Goal: Transaction & Acquisition: Book appointment/travel/reservation

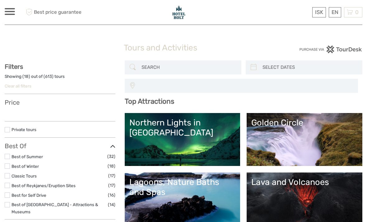
select select
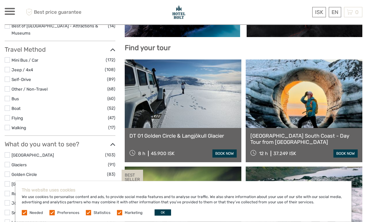
scroll to position [199, 0]
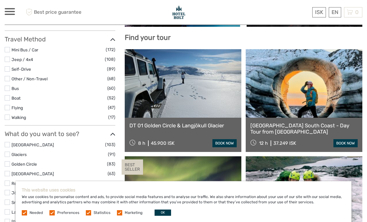
click at [9, 161] on label at bounding box center [7, 163] width 5 height 5
click at [0, 0] on input "checkbox" at bounding box center [0, 0] width 0 height 0
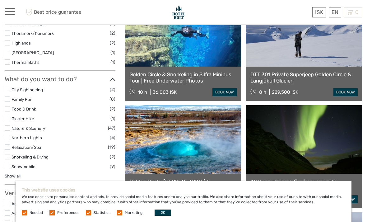
scroll to position [312, 0]
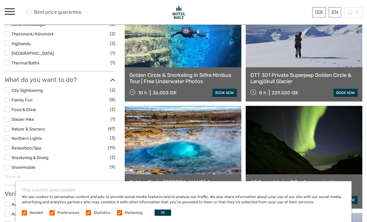
click at [16, 174] on link "Show all" at bounding box center [13, 176] width 16 height 5
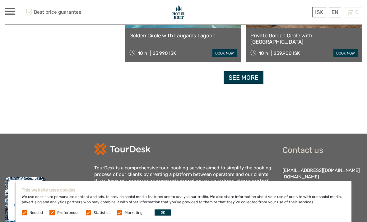
scroll to position [993, 0]
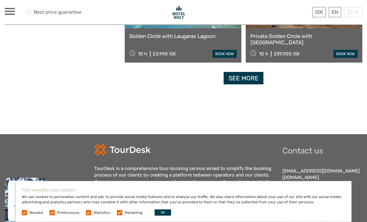
click at [242, 79] on link "See more" at bounding box center [244, 78] width 40 height 13
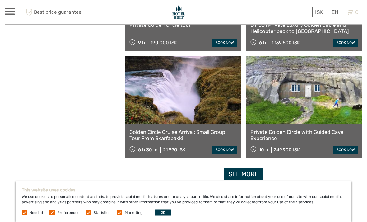
scroll to position [1864, 0]
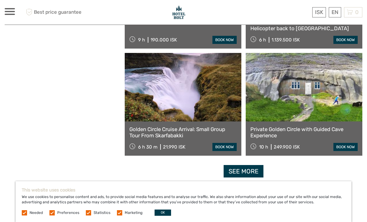
click at [243, 172] on link "See more" at bounding box center [244, 171] width 40 height 13
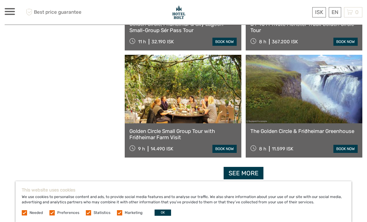
scroll to position [2825, 0]
click at [245, 173] on link "See more" at bounding box center [244, 173] width 40 height 13
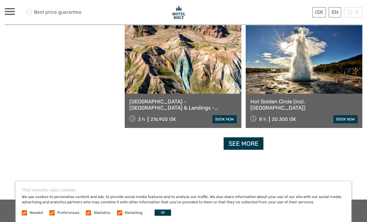
scroll to position [3828, 0]
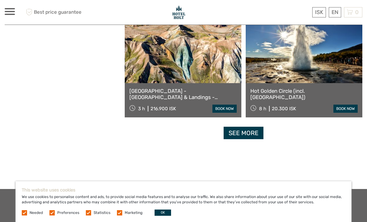
click at [245, 130] on link "See more" at bounding box center [244, 133] width 40 height 13
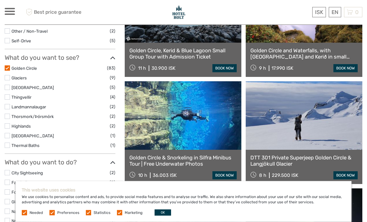
scroll to position [204, 0]
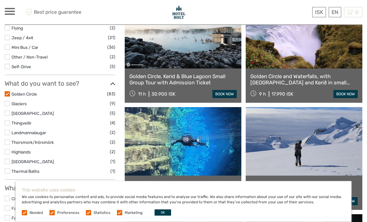
click at [302, 76] on link "Golden Circle and Waterfalls, with [GEOGRAPHIC_DATA] and Kerið in small group" at bounding box center [303, 79] width 107 height 13
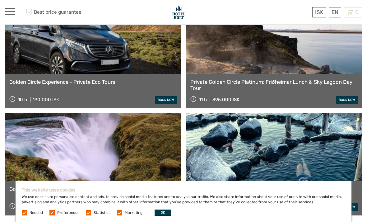
scroll to position [1374, 0]
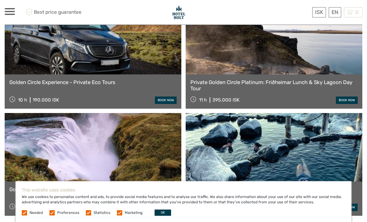
click at [227, 186] on link "Golden Circle, Kerid Crater & Hvammsvik Hot Springs | Small Group Day Tour" at bounding box center [273, 192] width 167 height 13
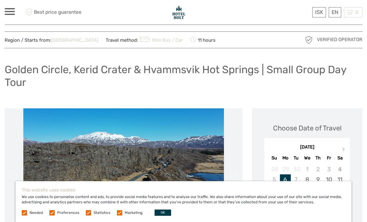
scroll to position [5, 0]
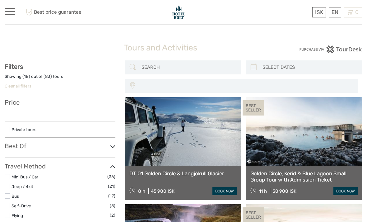
select select
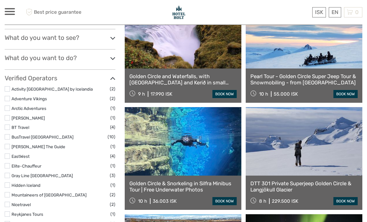
select select
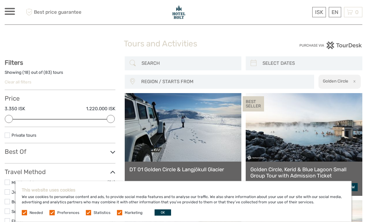
scroll to position [0, 0]
